Goal: Task Accomplishment & Management: Complete application form

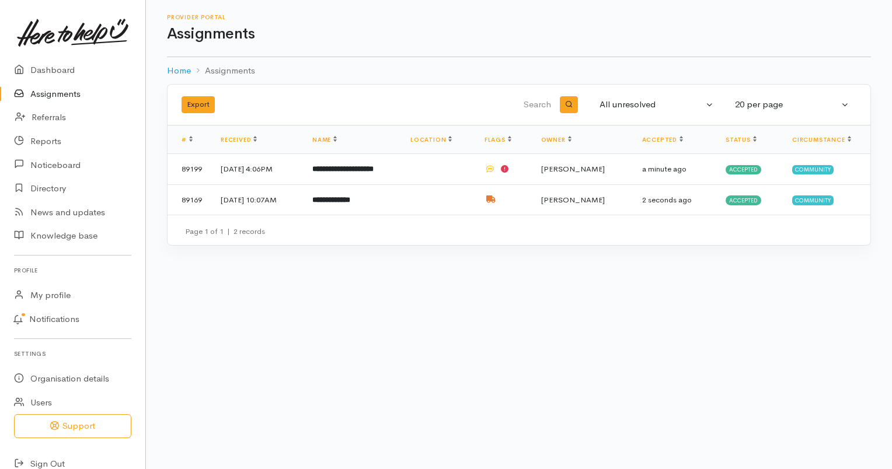
click at [350, 196] on b "**********" at bounding box center [331, 200] width 38 height 8
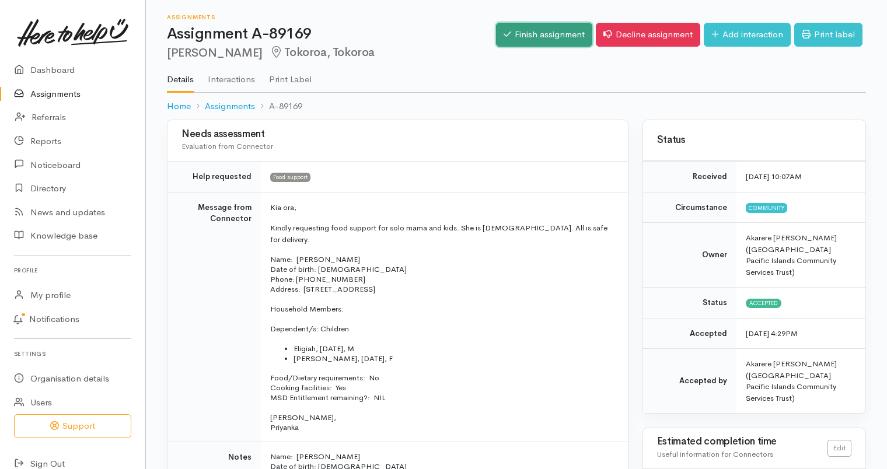
click at [544, 36] on link "Finish assignment" at bounding box center [544, 35] width 96 height 24
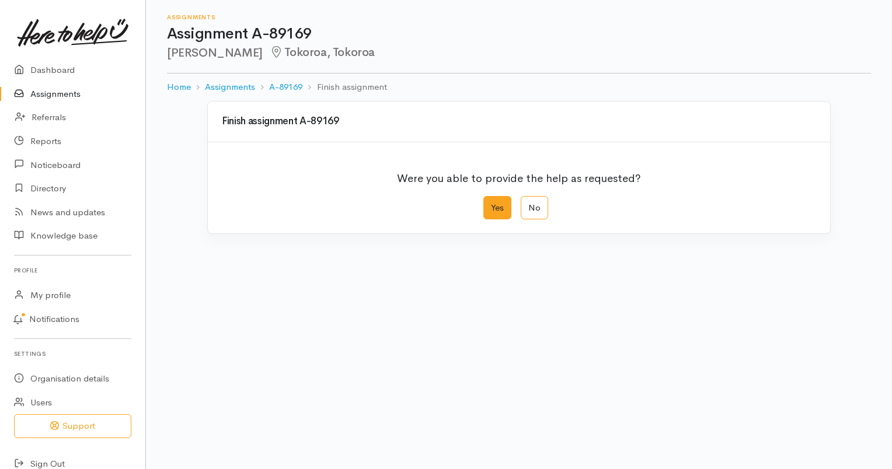
click at [499, 206] on label "Yes" at bounding box center [497, 208] width 28 height 24
click at [491, 204] on input "Yes" at bounding box center [487, 200] width 8 height 8
radio input "true"
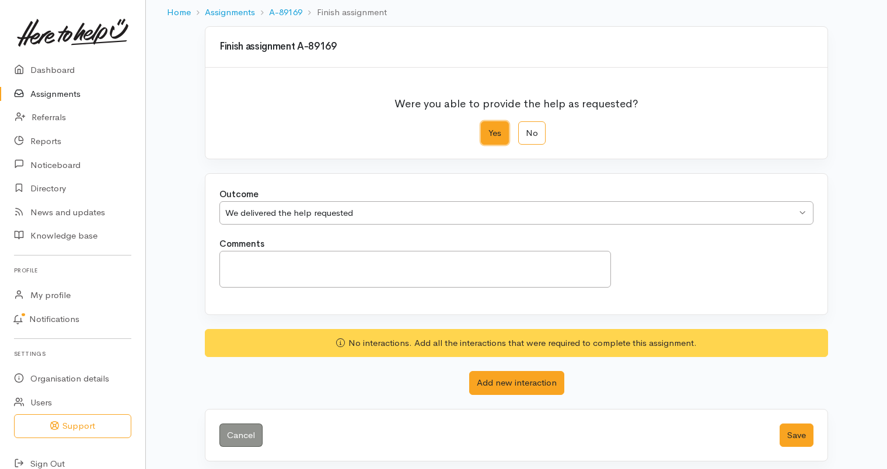
scroll to position [79, 0]
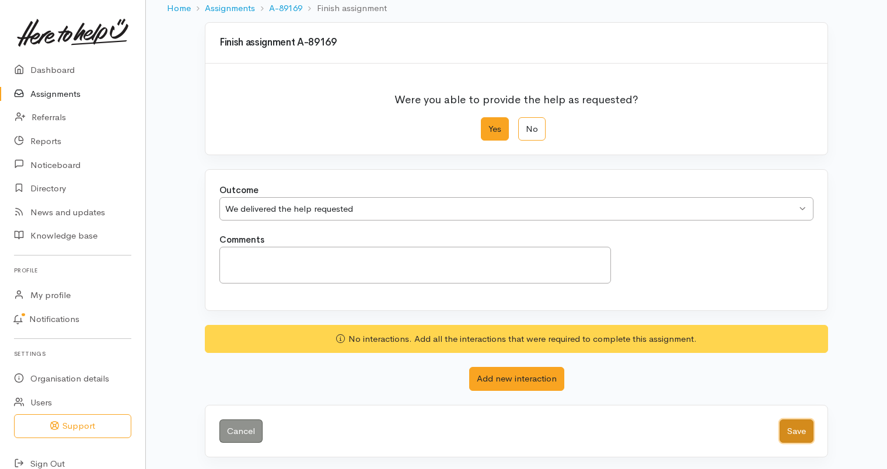
click at [793, 434] on button "Save" at bounding box center [797, 432] width 34 height 24
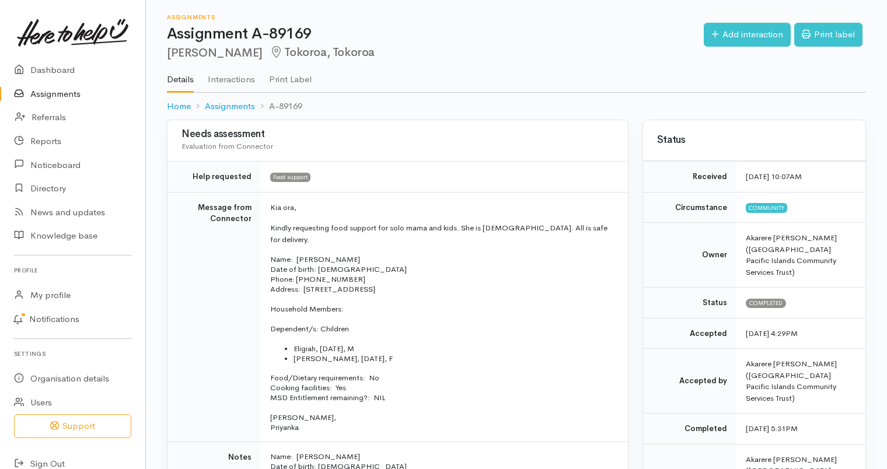
click at [49, 91] on link "Assignments" at bounding box center [72, 94] width 145 height 24
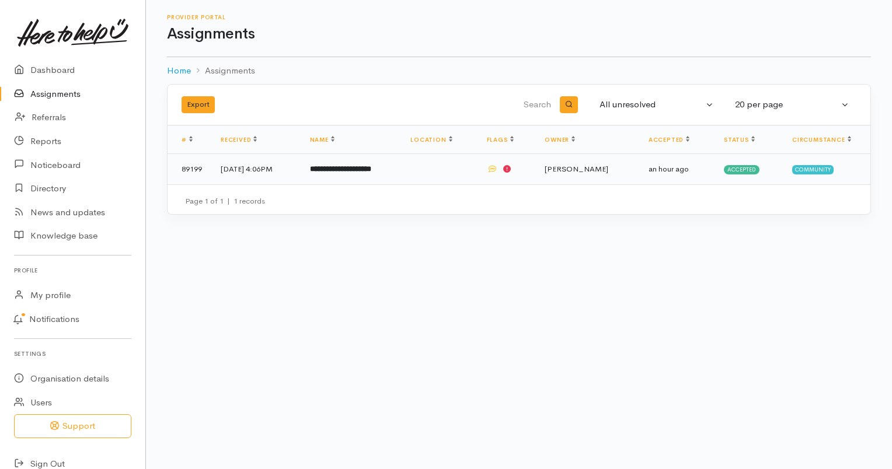
click at [354, 172] on b "**********" at bounding box center [340, 169] width 61 height 8
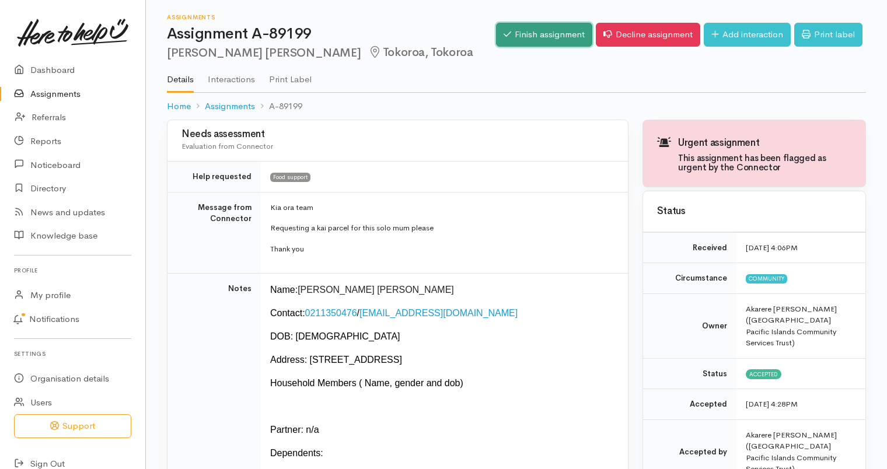
click at [532, 33] on link "Finish assignment" at bounding box center [544, 35] width 96 height 24
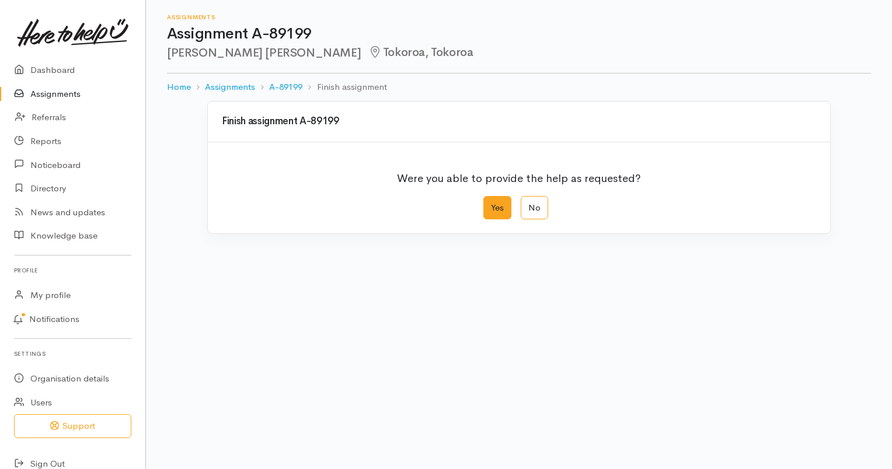
click at [489, 208] on label "Yes" at bounding box center [497, 208] width 28 height 24
click at [489, 204] on input "Yes" at bounding box center [487, 200] width 8 height 8
radio input "true"
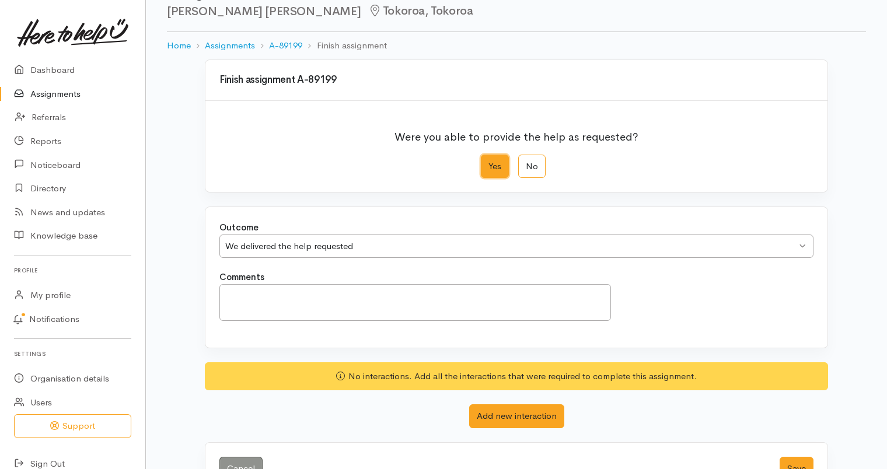
scroll to position [79, 0]
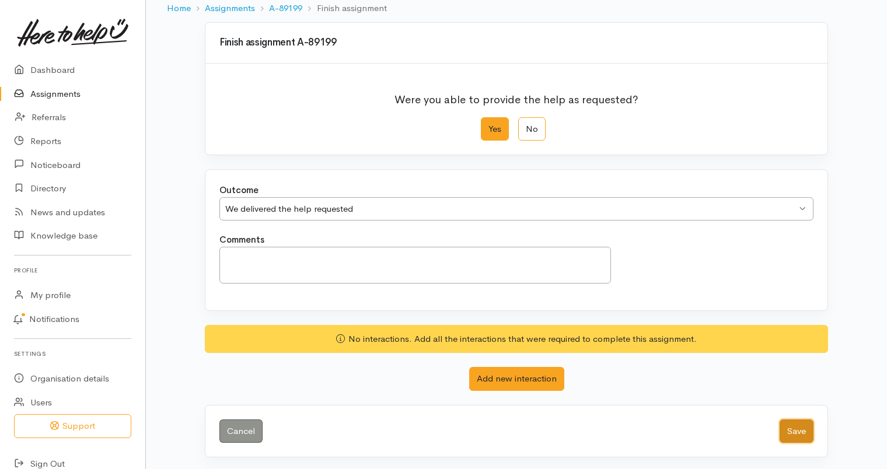
click at [798, 427] on button "Save" at bounding box center [797, 432] width 34 height 24
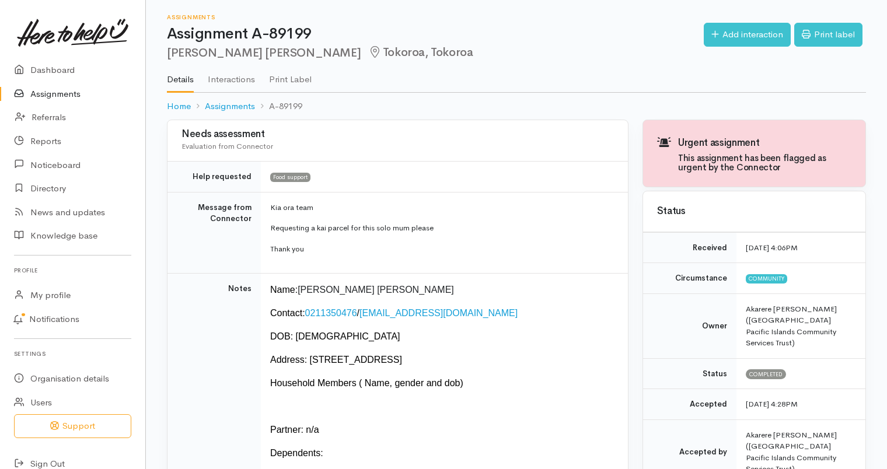
click at [63, 95] on link "Assignments" at bounding box center [72, 94] width 145 height 24
